Goal: Information Seeking & Learning: Learn about a topic

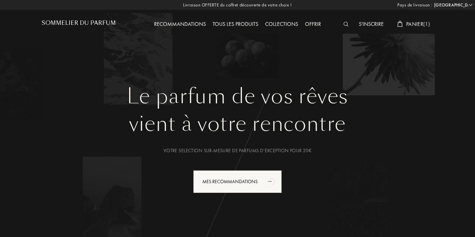
select select "FR"
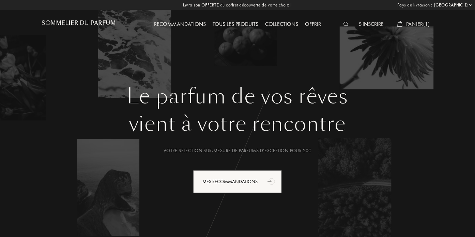
click at [189, 22] on div "Recommandations" at bounding box center [180, 24] width 59 height 9
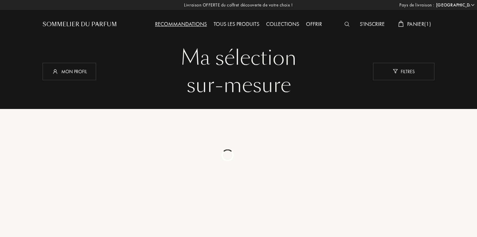
select select "FR"
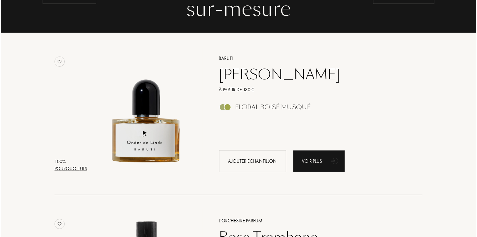
scroll to position [79, 0]
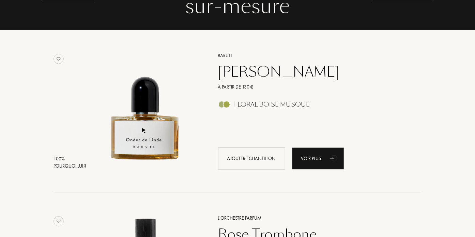
click at [74, 164] on div "Pourquoi lui ?" at bounding box center [69, 166] width 33 height 7
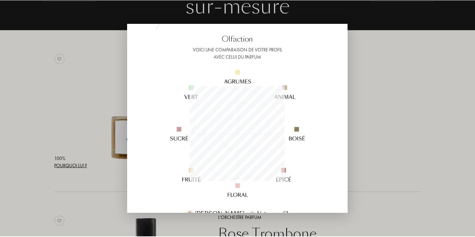
scroll to position [0, 0]
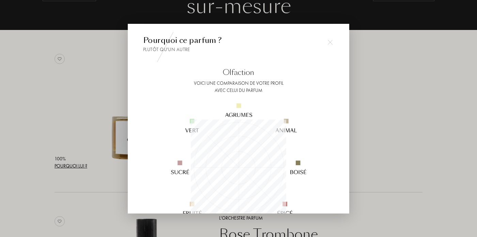
click at [329, 42] on img at bounding box center [330, 42] width 5 height 5
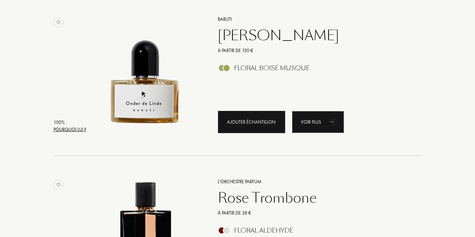
scroll to position [115, 0]
click at [254, 124] on div "Ajouter échantillon" at bounding box center [251, 122] width 67 height 22
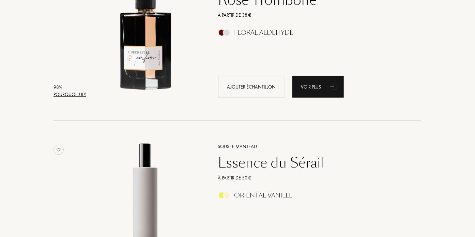
scroll to position [319, 0]
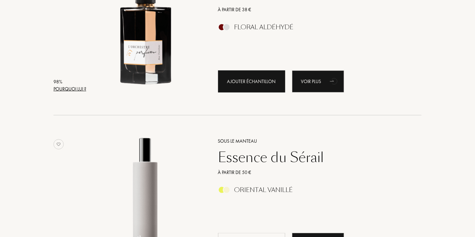
click at [259, 79] on div "Ajouter échantillon" at bounding box center [251, 82] width 67 height 22
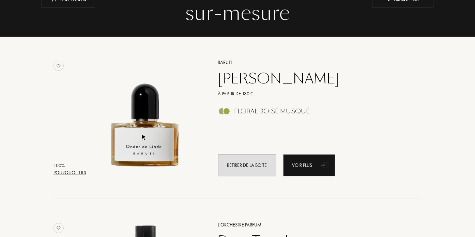
scroll to position [74, 0]
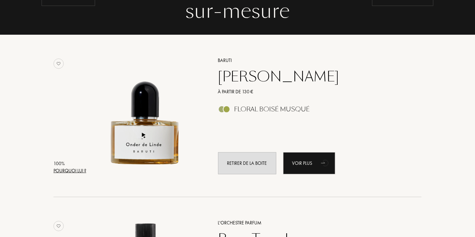
click at [266, 78] on div "Onder de Linde" at bounding box center [312, 76] width 199 height 16
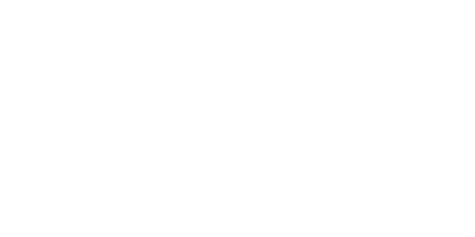
select select "FR"
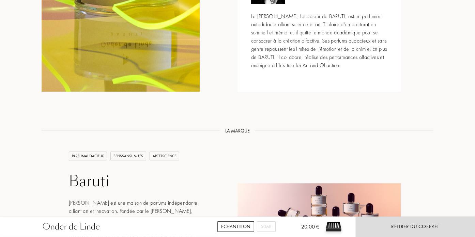
scroll to position [800, 0]
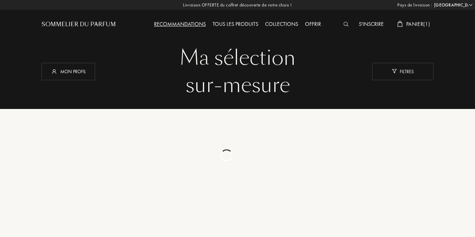
select select "FR"
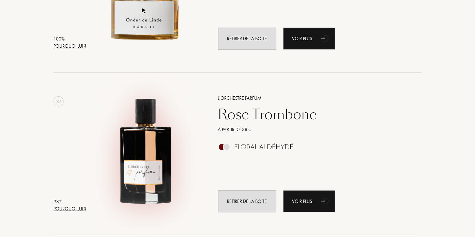
scroll to position [199, 0]
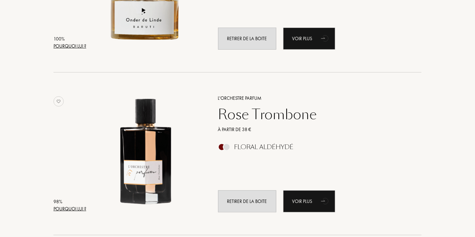
click at [269, 110] on div "Rose Trombone" at bounding box center [312, 114] width 199 height 16
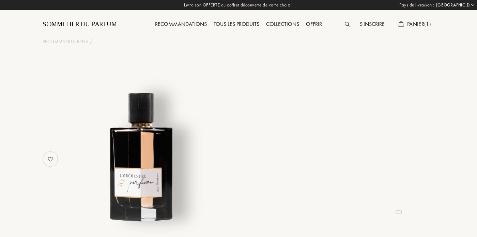
select select "FR"
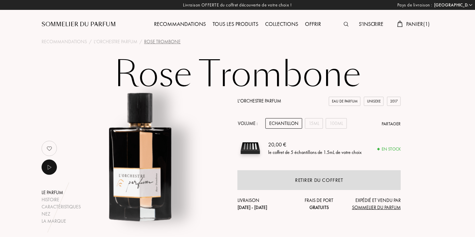
click at [248, 25] on div "Tous les produits" at bounding box center [235, 24] width 52 height 9
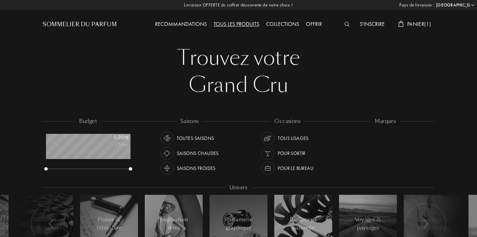
select select "FR"
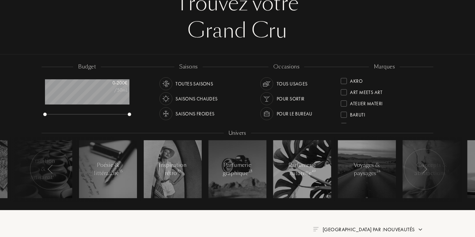
scroll to position [60, 0]
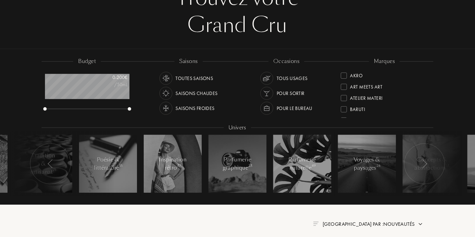
click at [204, 79] on div "Toutes saisons" at bounding box center [194, 78] width 37 height 13
click at [295, 109] on div "Pour le bureau" at bounding box center [295, 108] width 36 height 13
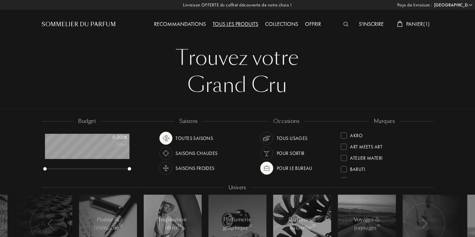
click at [344, 134] on div at bounding box center [344, 136] width 6 height 6
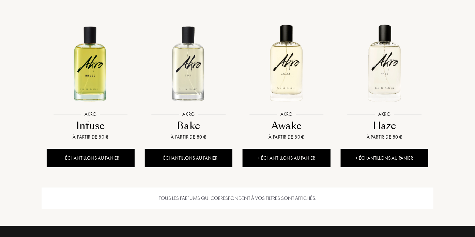
scroll to position [288, 0]
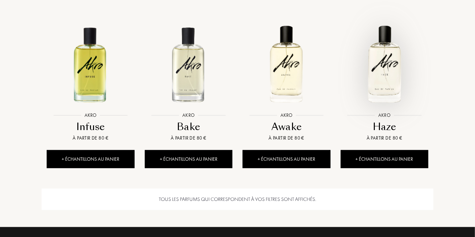
click at [385, 77] on img at bounding box center [384, 64] width 88 height 88
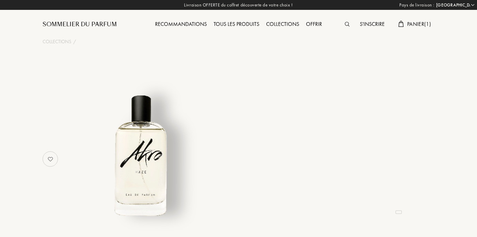
select select "FR"
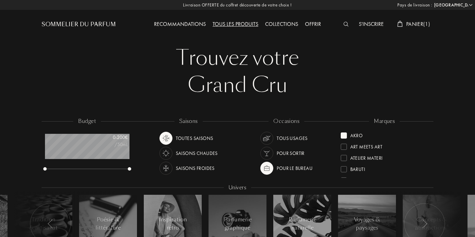
select select "FR"
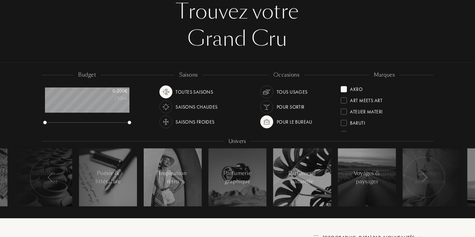
scroll to position [46, 0]
click at [345, 92] on div "Akro" at bounding box center [352, 87] width 22 height 9
click at [346, 100] on div at bounding box center [344, 100] width 6 height 6
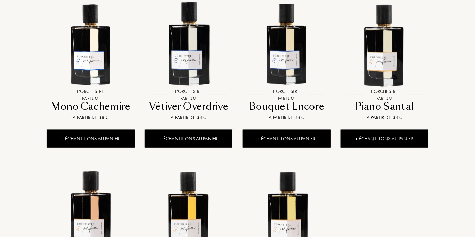
scroll to position [307, 0]
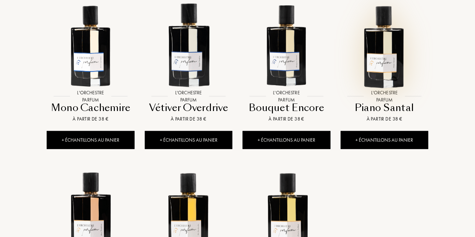
click at [386, 78] on img at bounding box center [384, 45] width 88 height 88
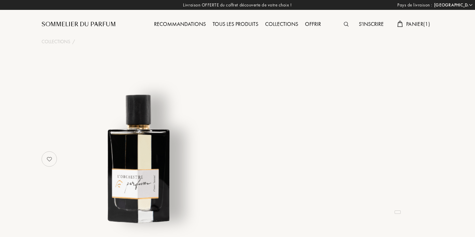
select select "FR"
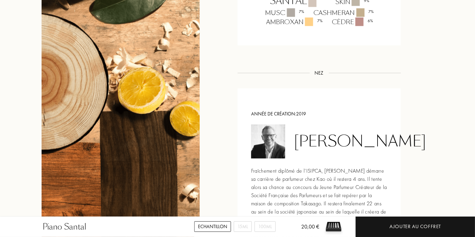
scroll to position [658, 0]
